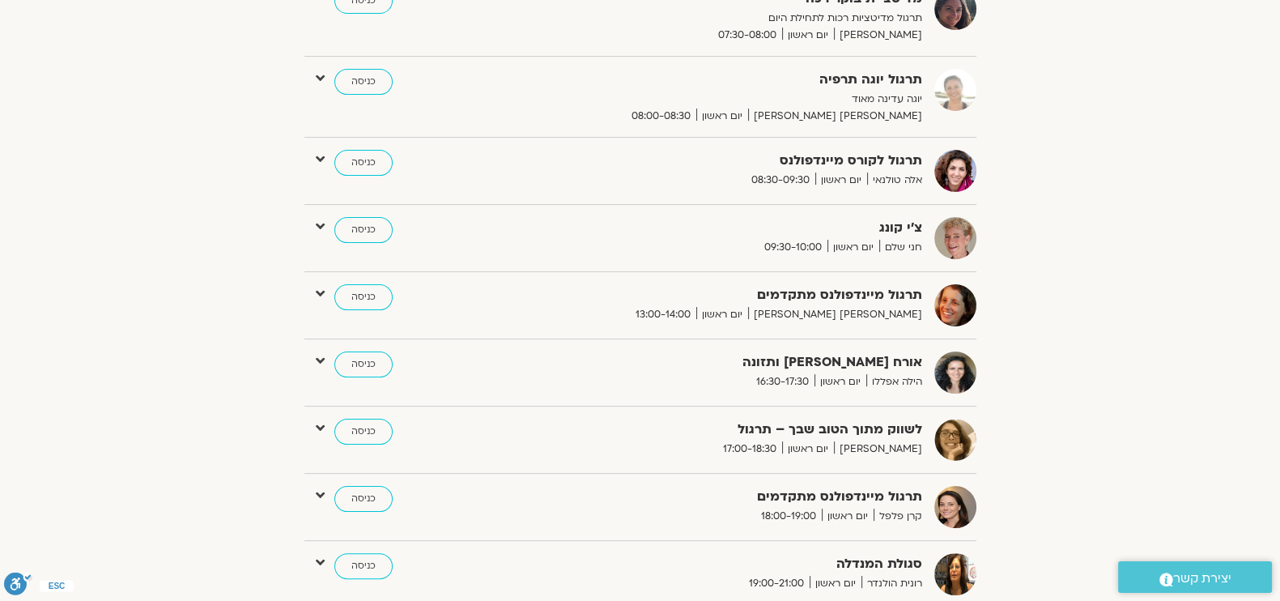
scroll to position [404, 0]
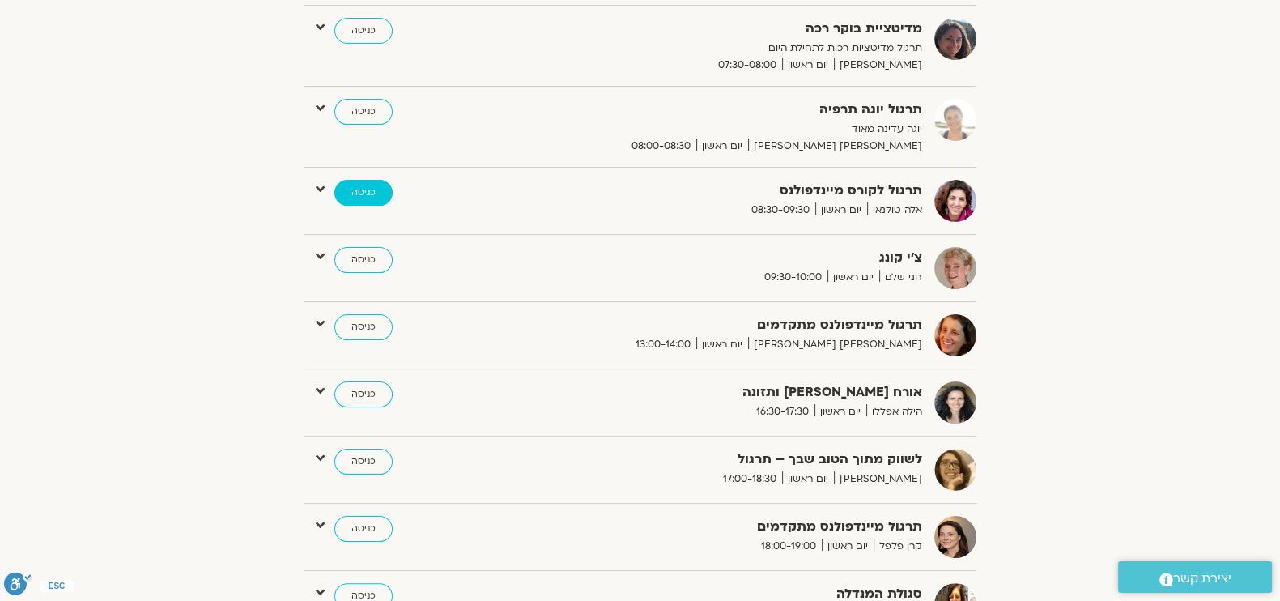
click at [372, 188] on link "כניסה" at bounding box center [363, 193] width 58 height 26
click at [372, 189] on link "כניסה" at bounding box center [363, 193] width 58 height 26
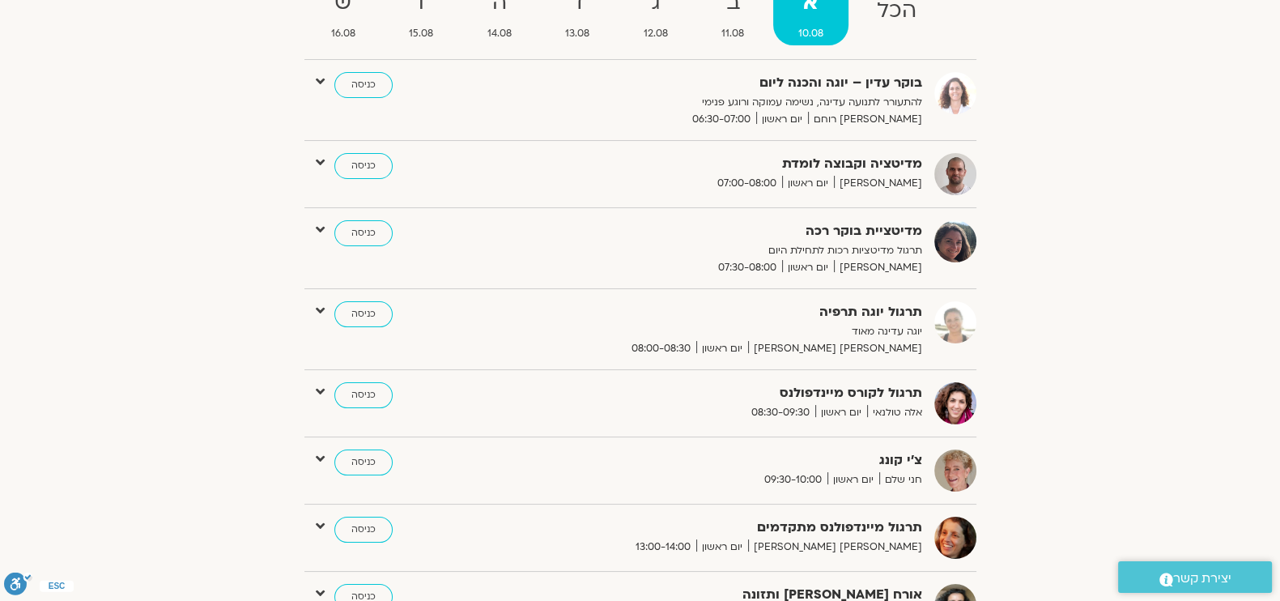
scroll to position [304, 0]
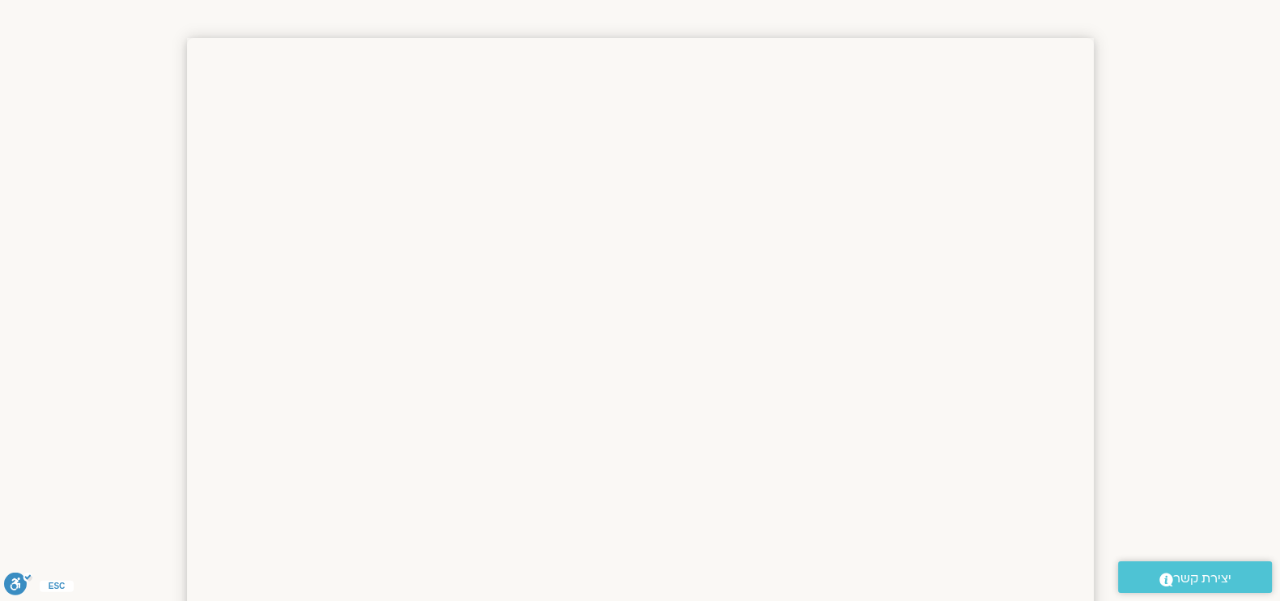
scroll to position [202, 0]
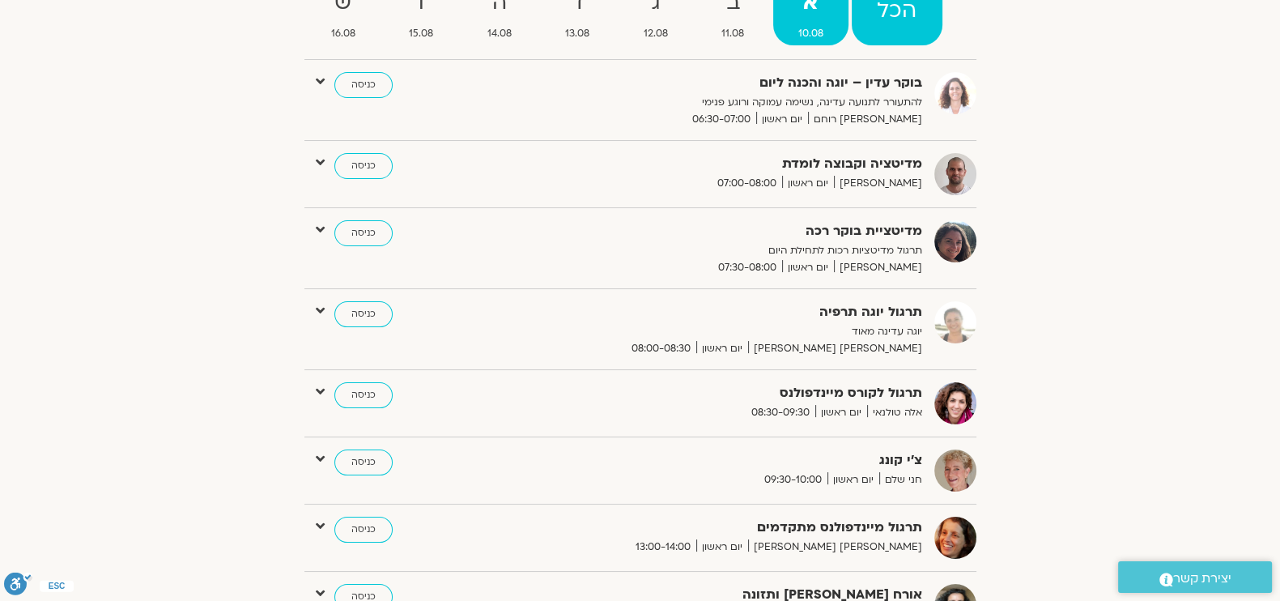
click at [851, 27] on ul "הכל א 10.08 ב 11.08 ג 12.08 ד 13.08 ה 14.08 ו 15.08 ש 16.08" at bounding box center [640, 20] width 672 height 80
click at [852, 27] on strong "הכל" at bounding box center [897, 11] width 91 height 36
click at [370, 394] on link "כניסה" at bounding box center [363, 395] width 58 height 26
